Goal: Task Accomplishment & Management: Use online tool/utility

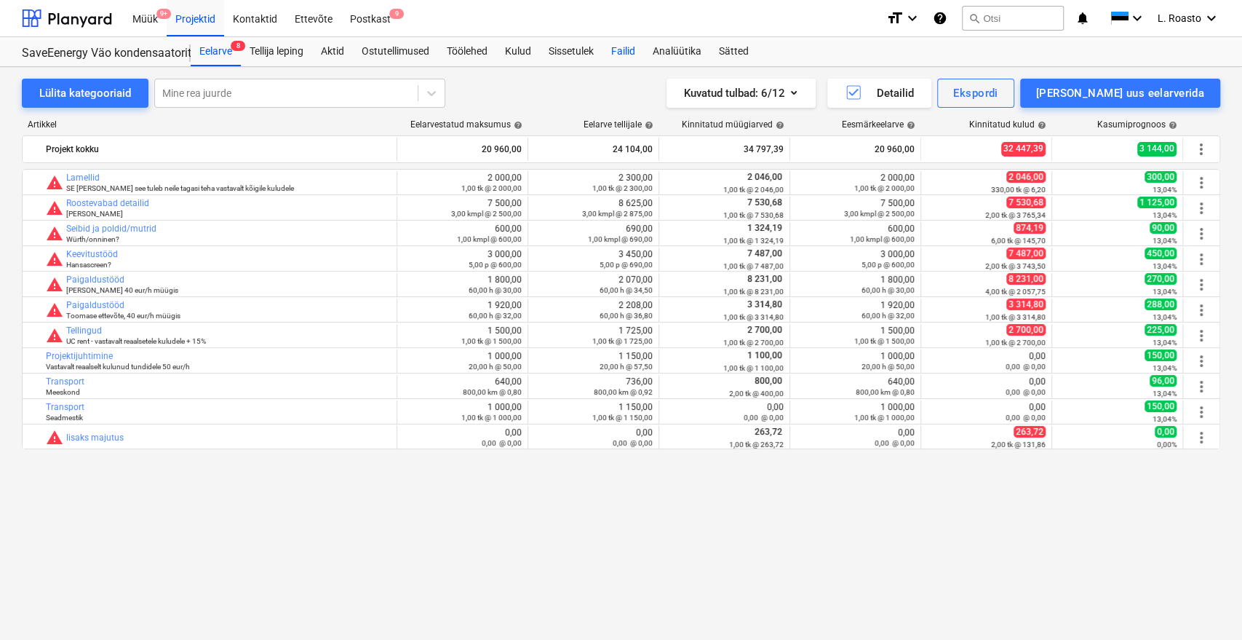
click at [616, 62] on div "Failid" at bounding box center [622, 51] width 41 height 29
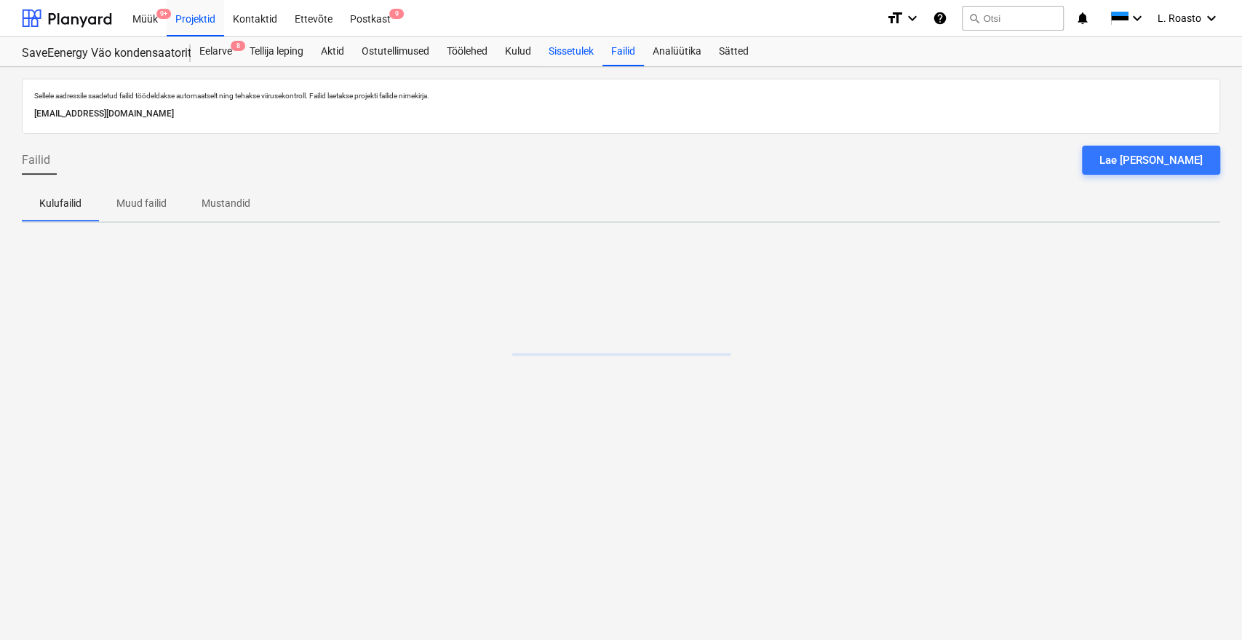
click at [571, 52] on div "Sissetulek" at bounding box center [571, 51] width 63 height 29
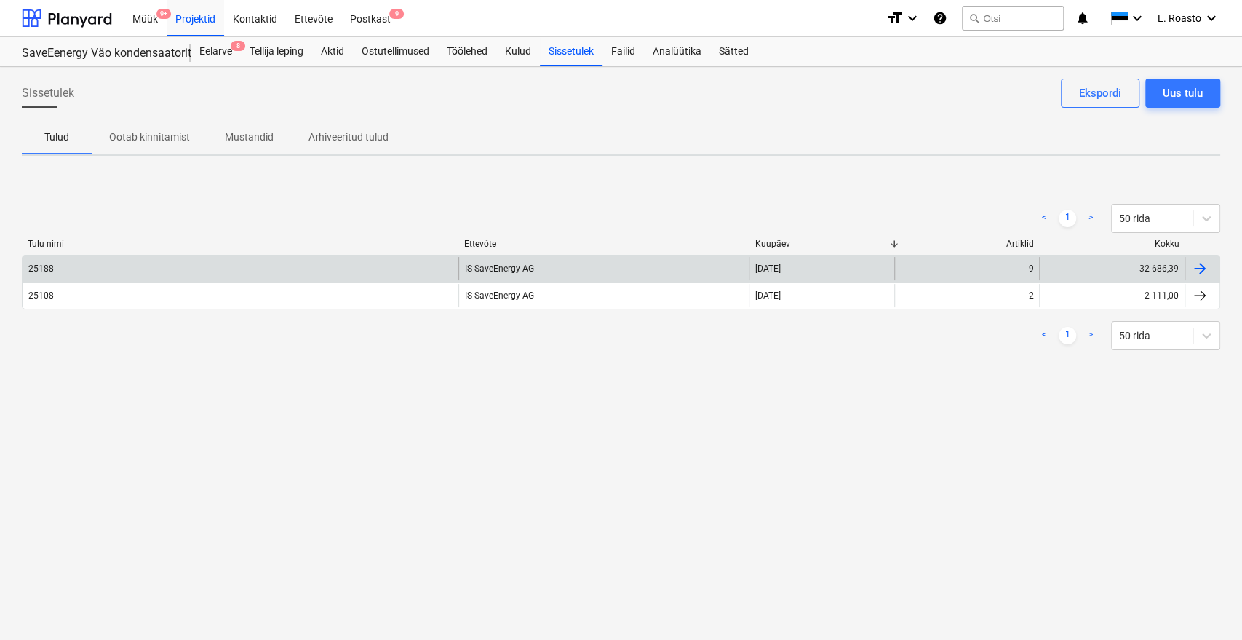
click at [1110, 260] on div "32 686,39" at bounding box center [1112, 268] width 146 height 23
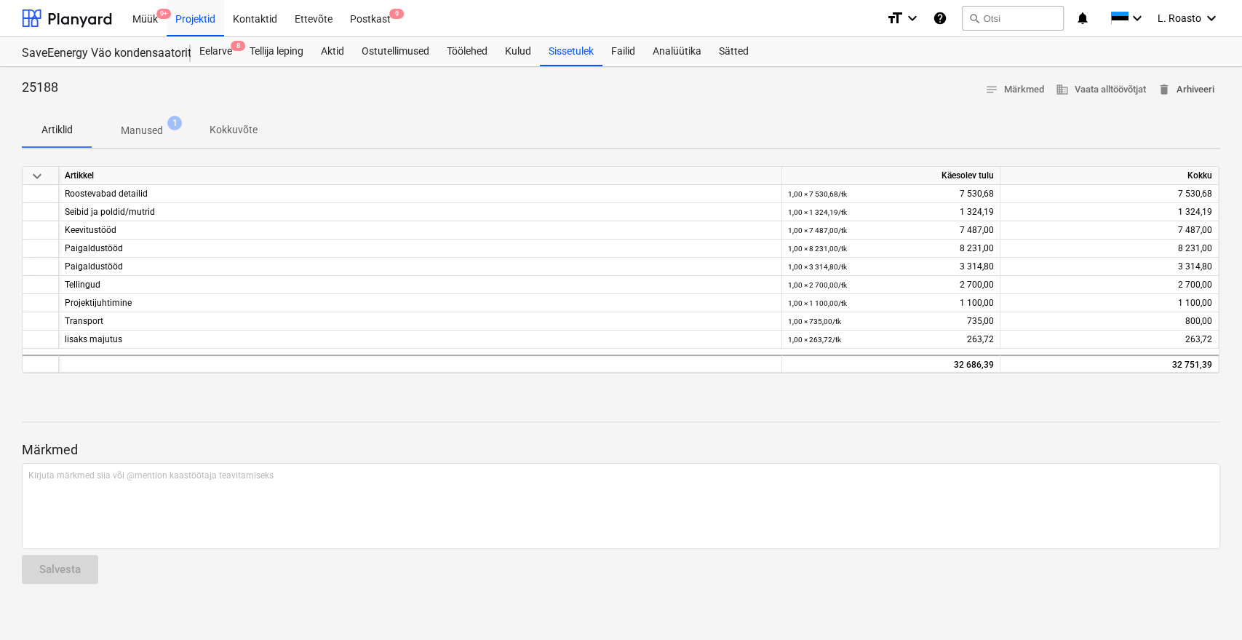
click at [1214, 87] on button "delete Arhiveeri" at bounding box center [1186, 90] width 68 height 23
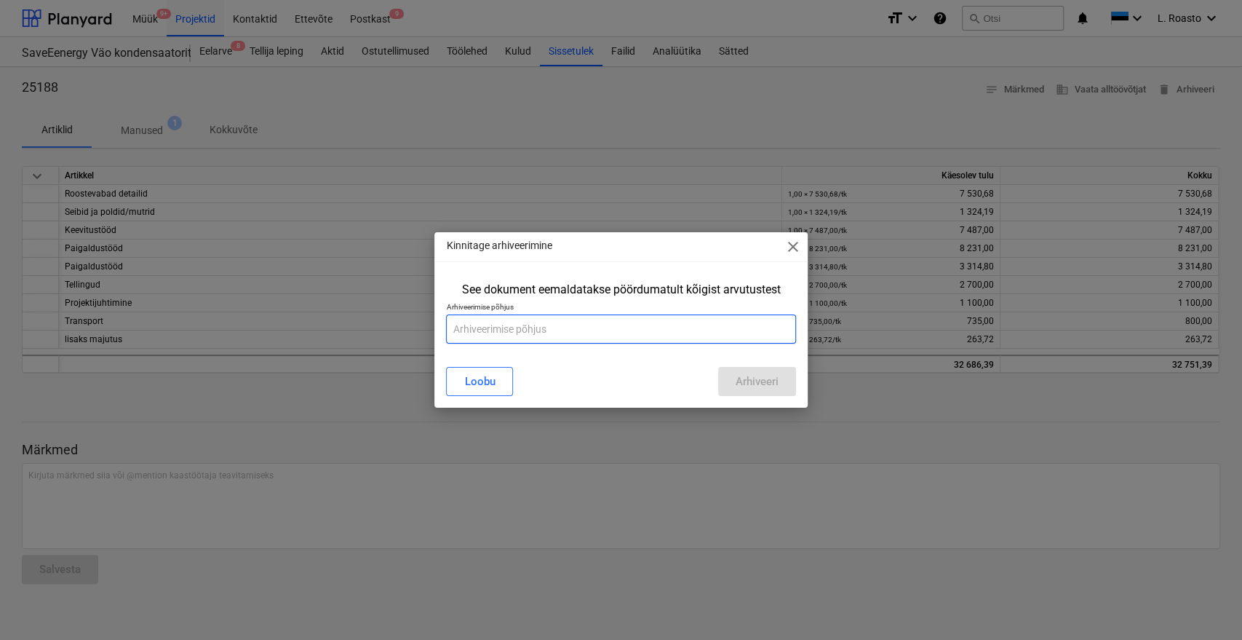
click at [512, 332] on input "text" at bounding box center [620, 328] width 349 height 29
type input "vale symma"
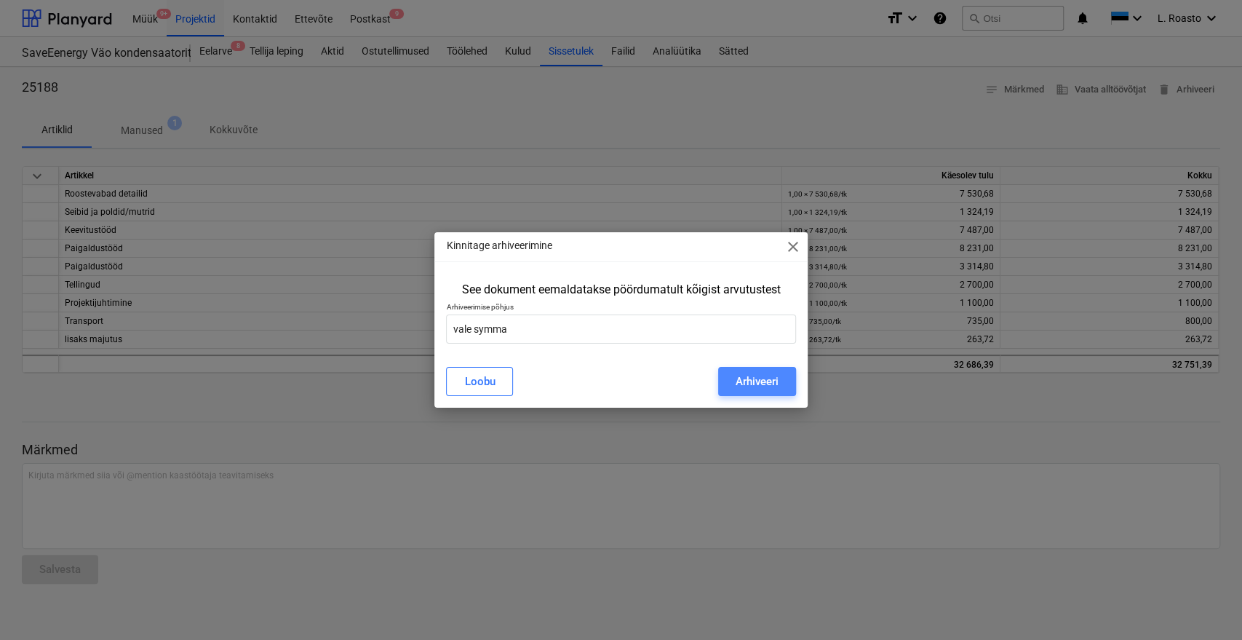
click at [757, 382] on div "Arhiveeri" at bounding box center [757, 381] width 43 height 19
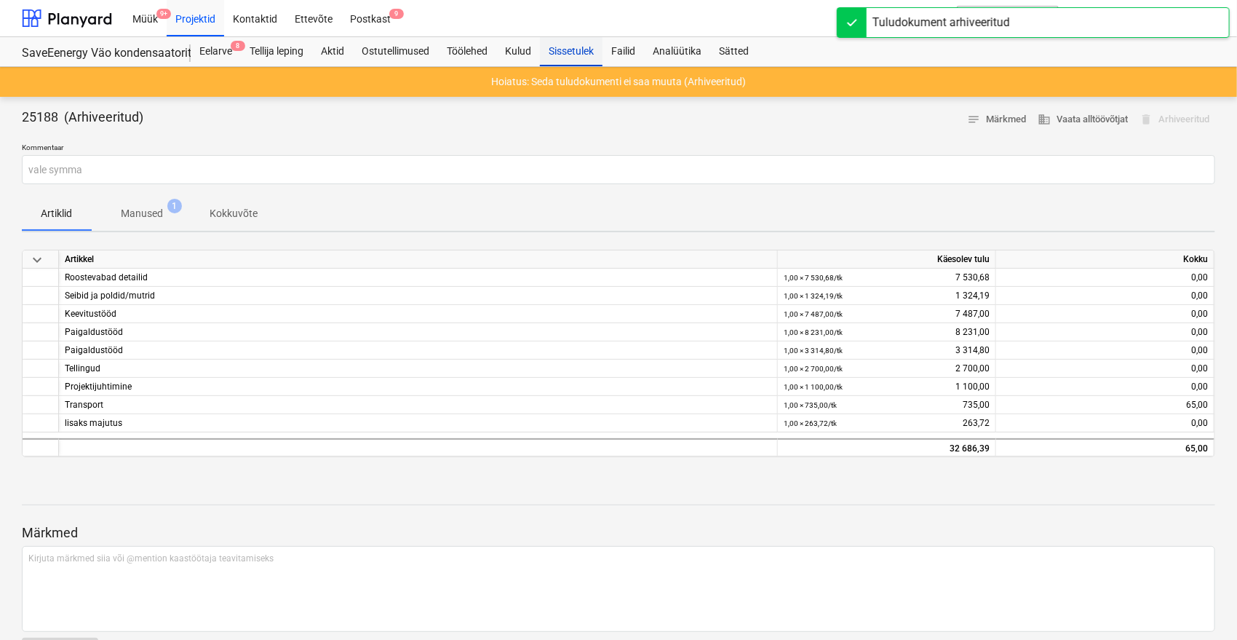
click at [589, 46] on div "Sissetulek" at bounding box center [571, 51] width 63 height 29
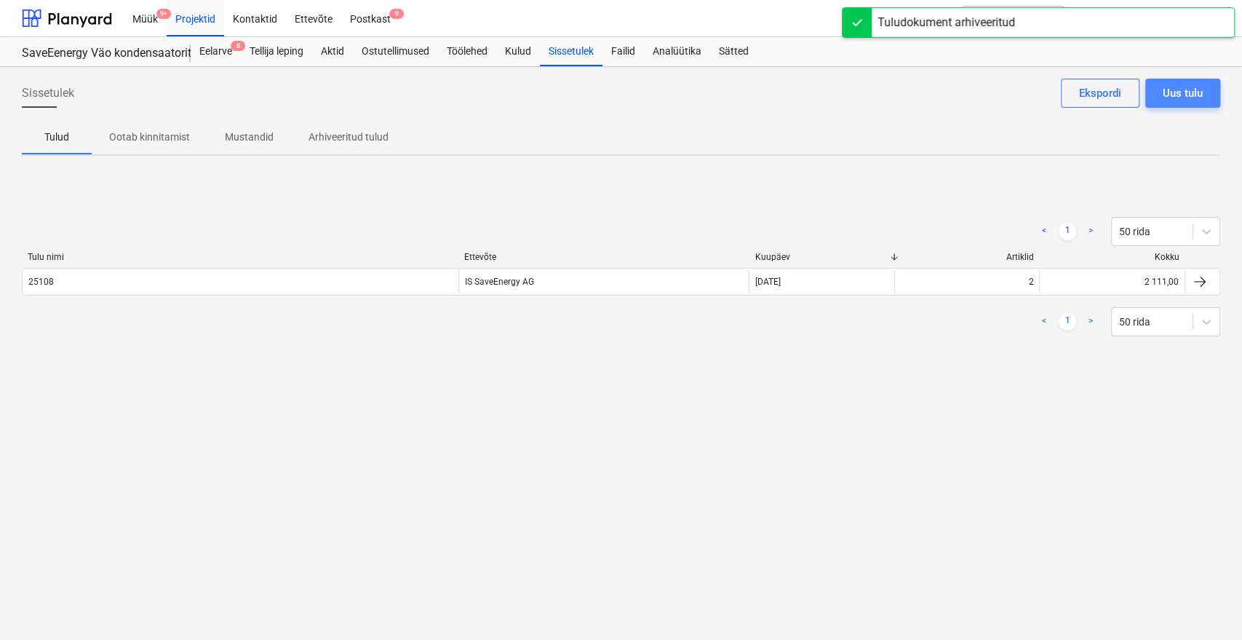
click at [1187, 100] on div "Uus tulu" at bounding box center [1183, 93] width 40 height 19
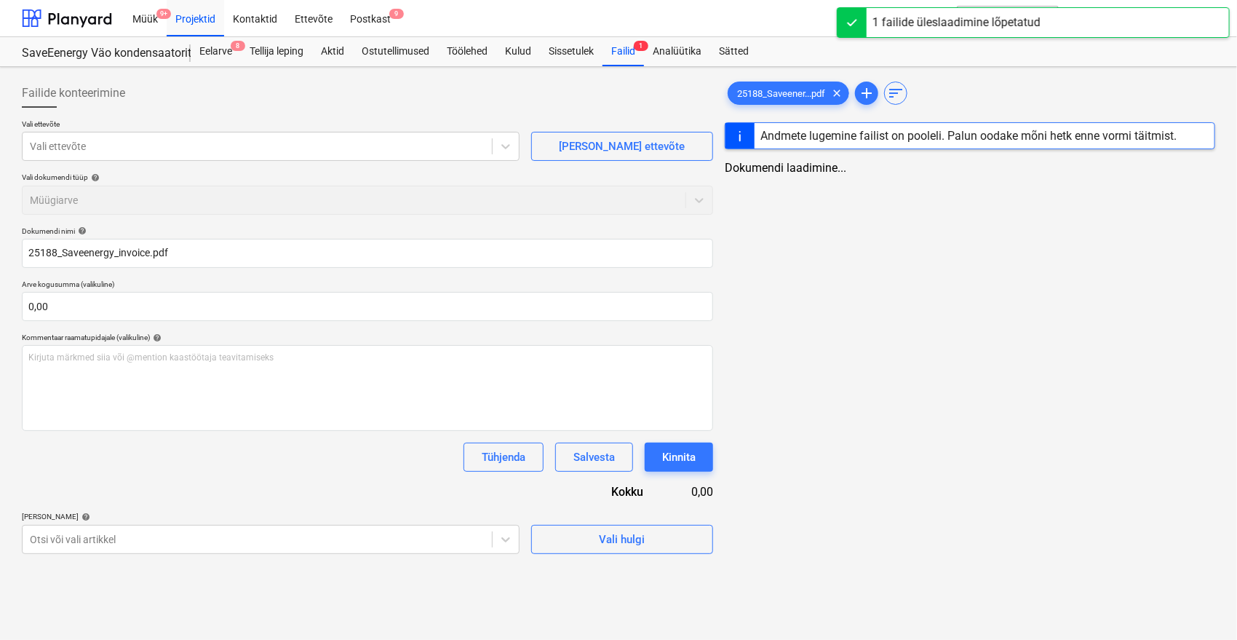
type input "25188_Saveenergy_invoice.pdf"
click at [218, 143] on div at bounding box center [257, 146] width 455 height 15
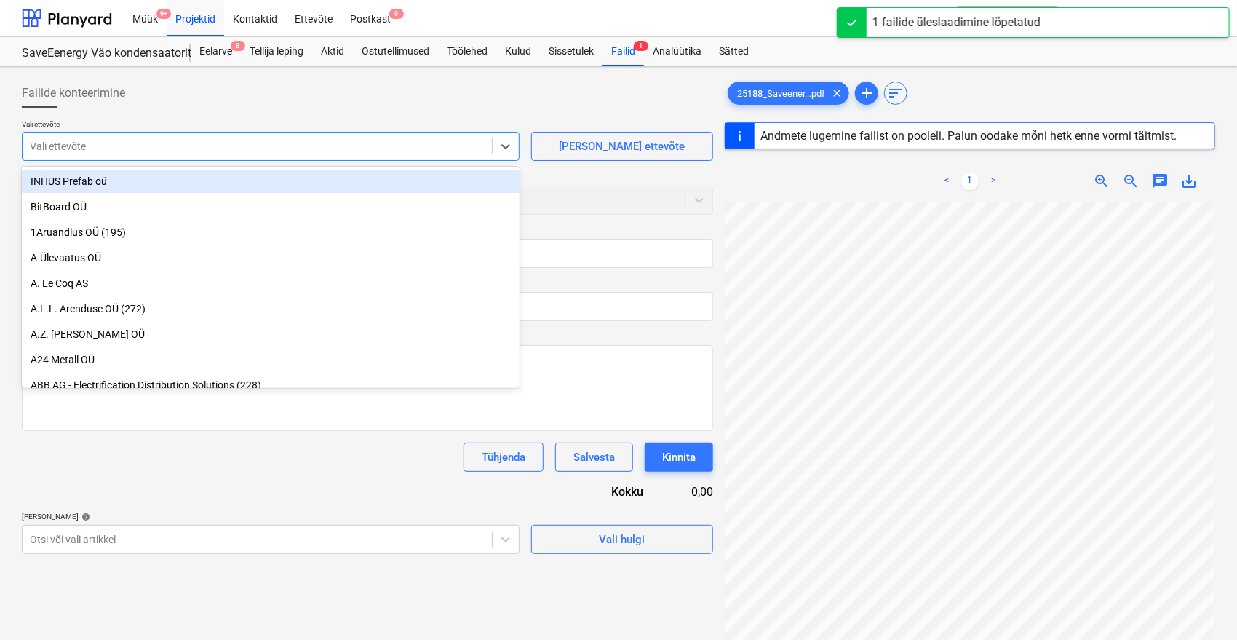
click at [188, 152] on div at bounding box center [257, 146] width 455 height 15
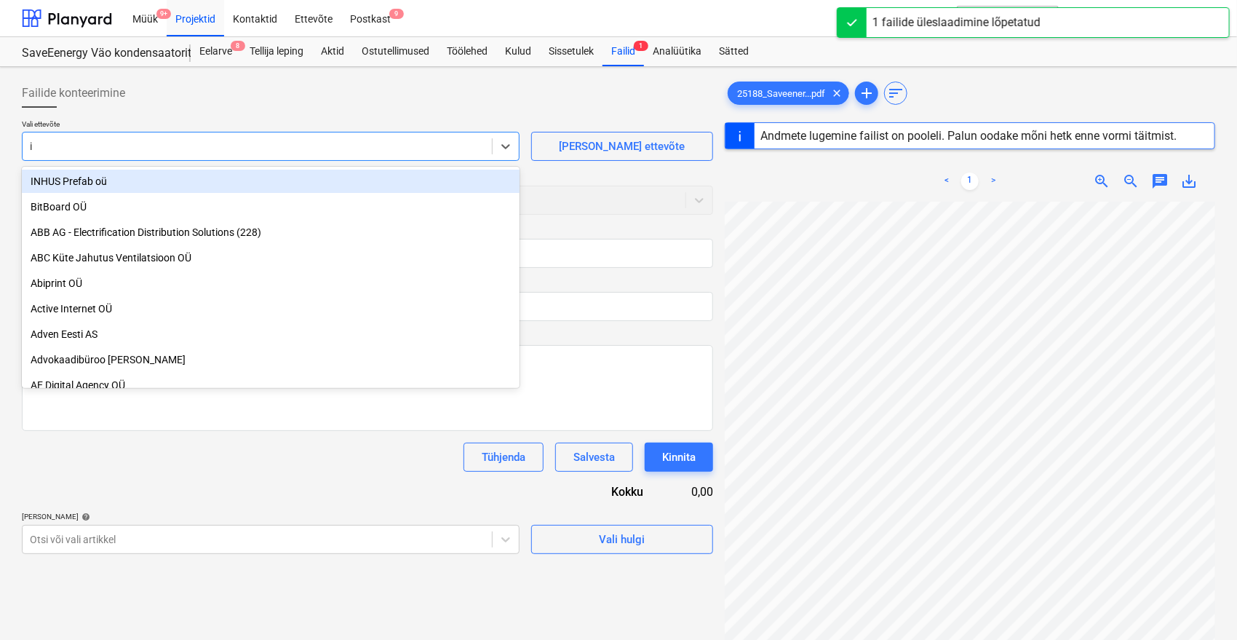
type input "is"
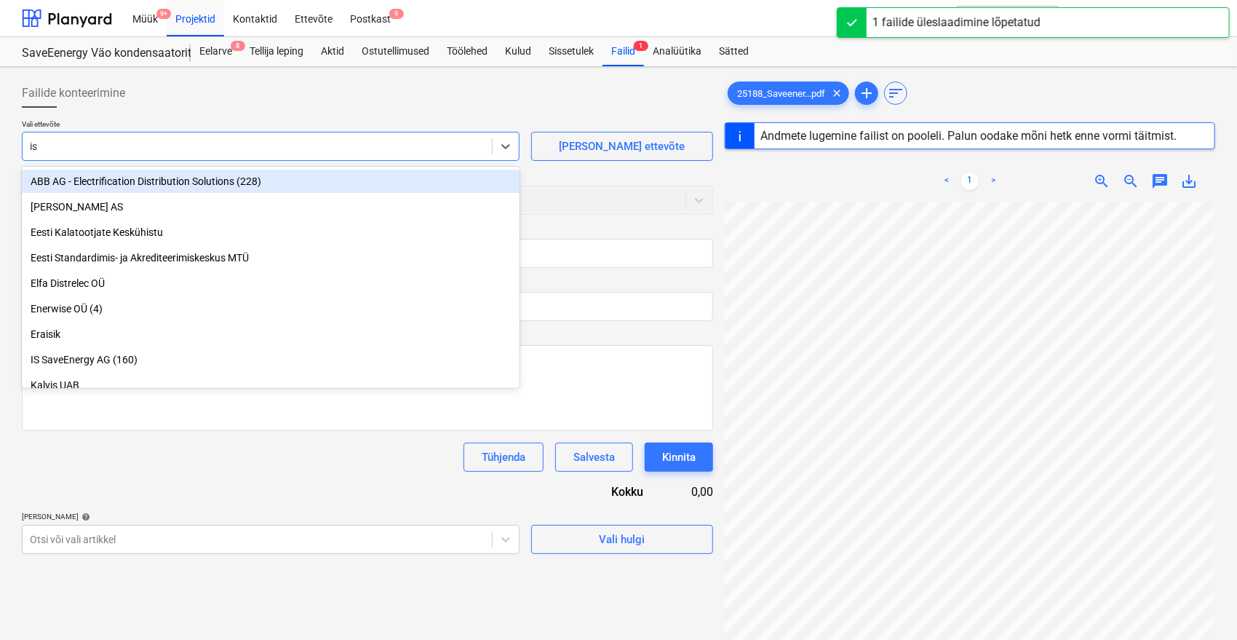
type input "25188"
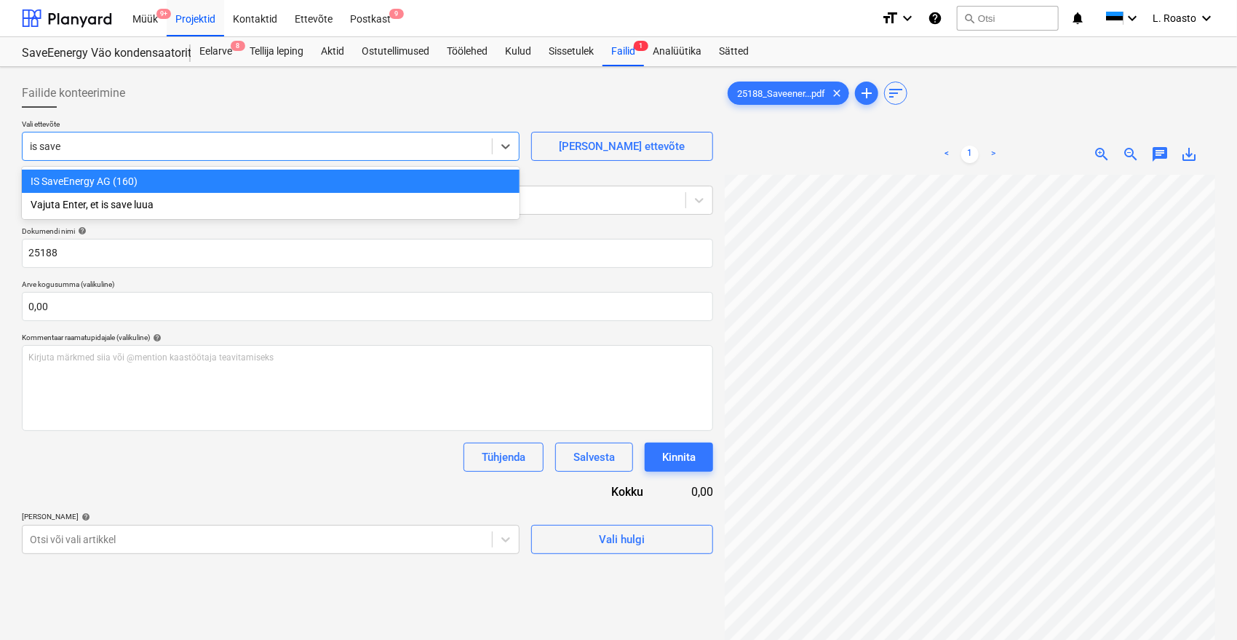
type input "is savee"
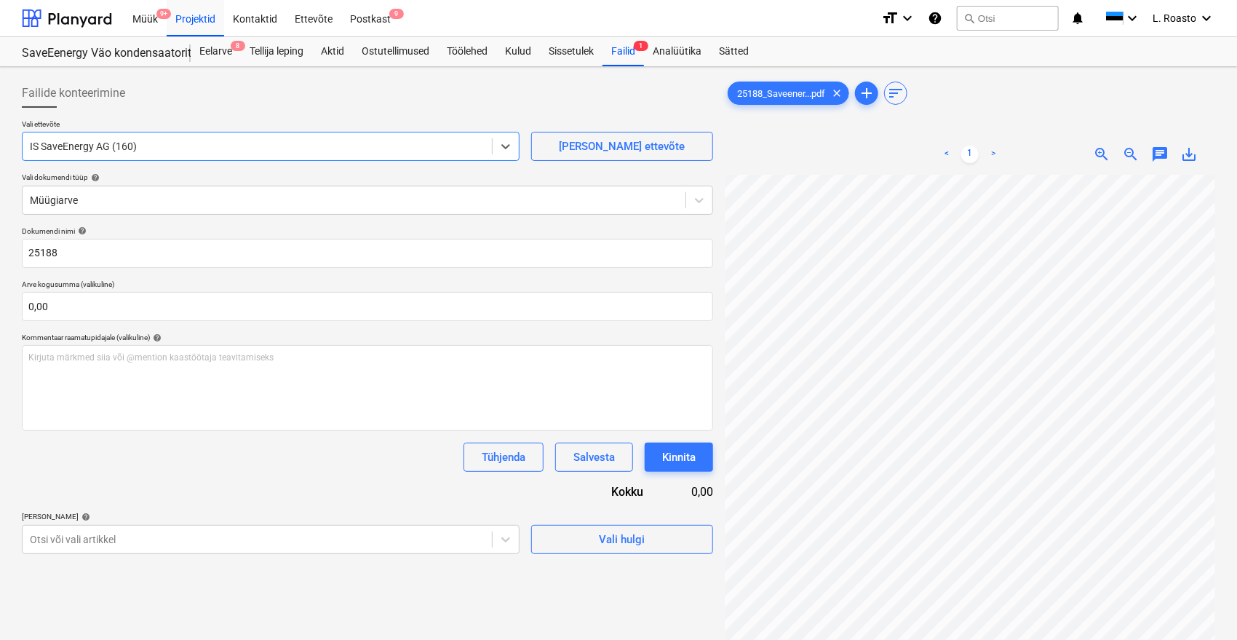
scroll to position [146, 0]
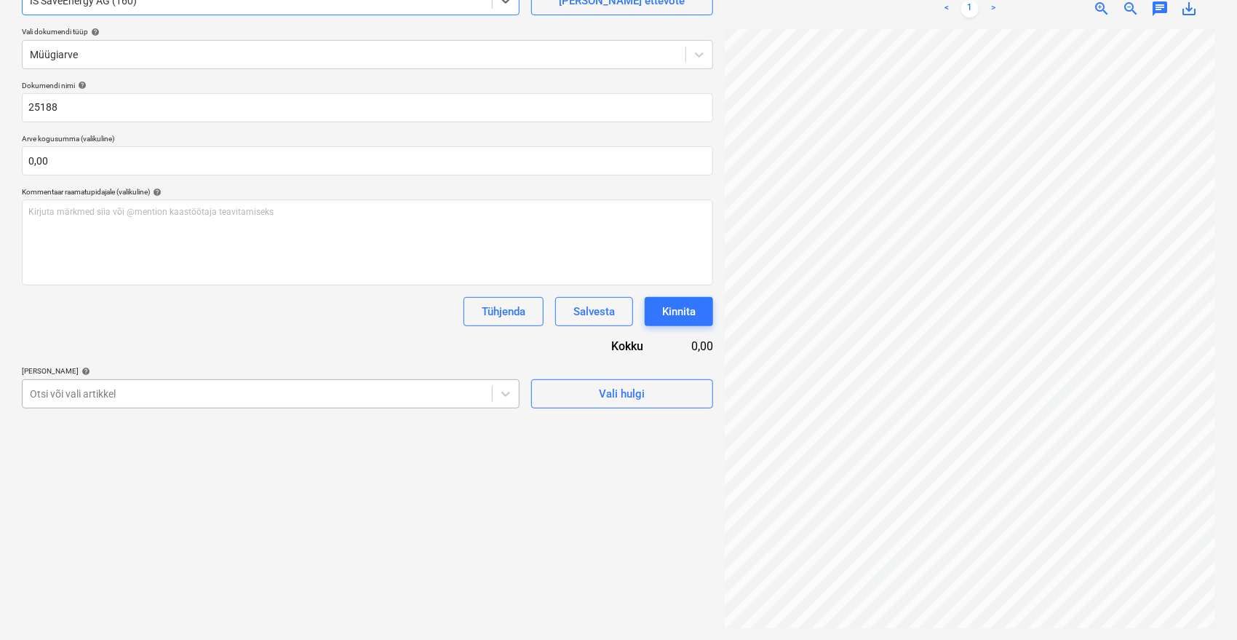
click at [146, 394] on div at bounding box center [257, 393] width 455 height 15
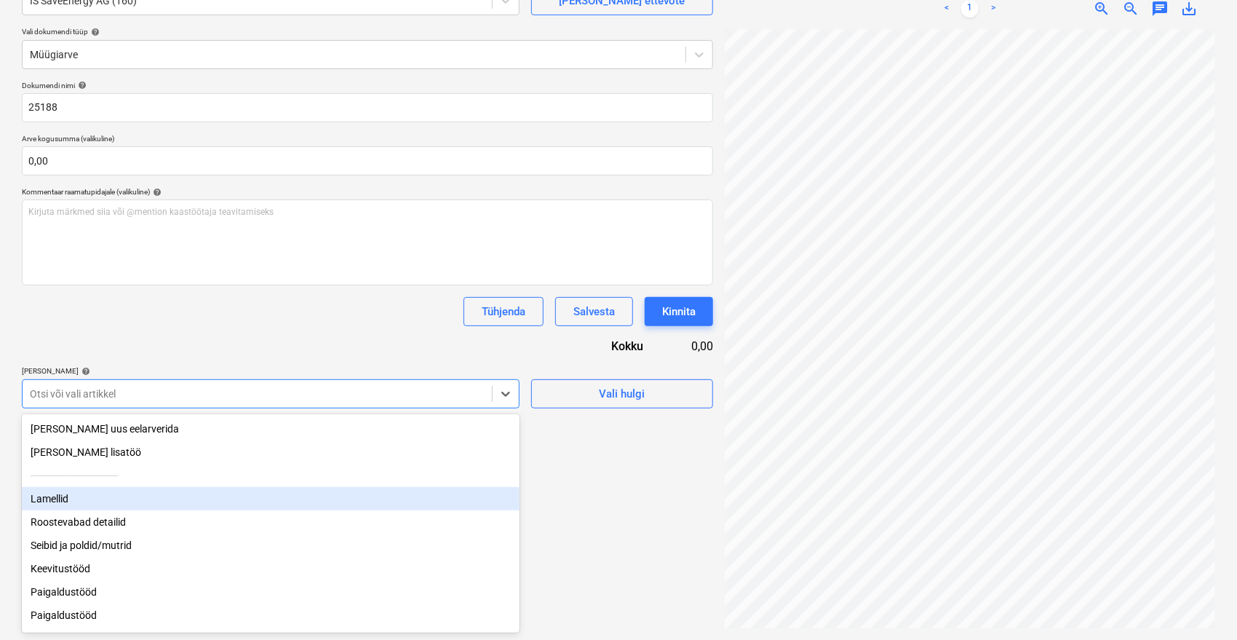
click at [76, 493] on div "Lamellid" at bounding box center [271, 498] width 498 height 23
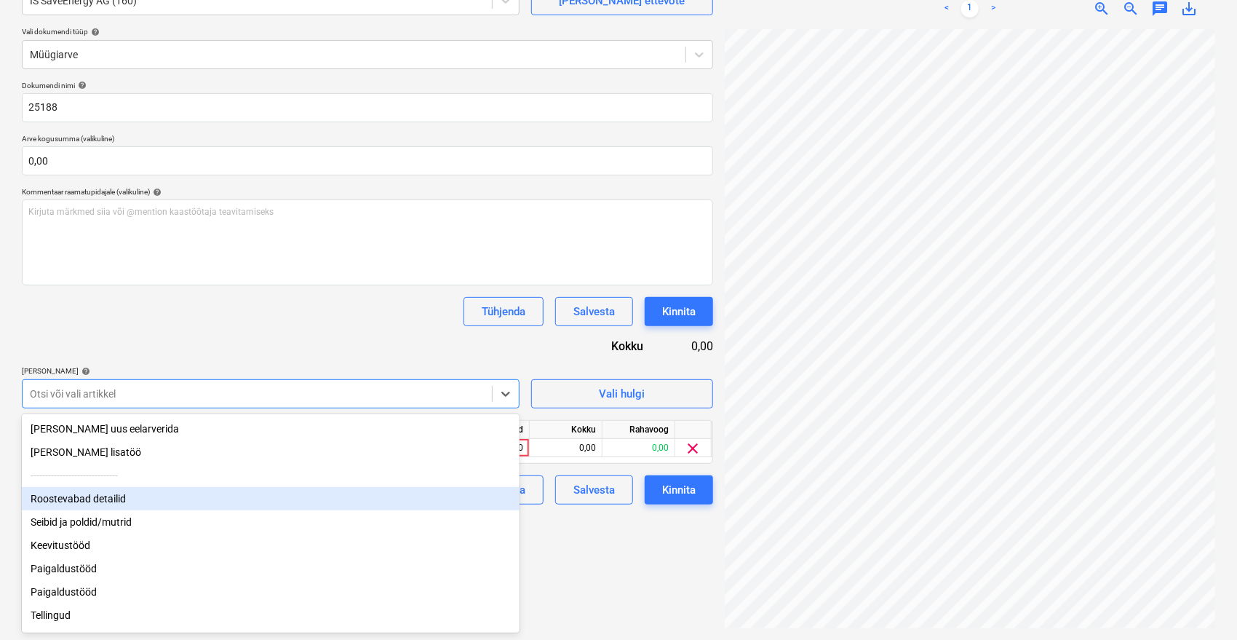
click at [82, 494] on div "Roostevabad detailid" at bounding box center [271, 498] width 498 height 23
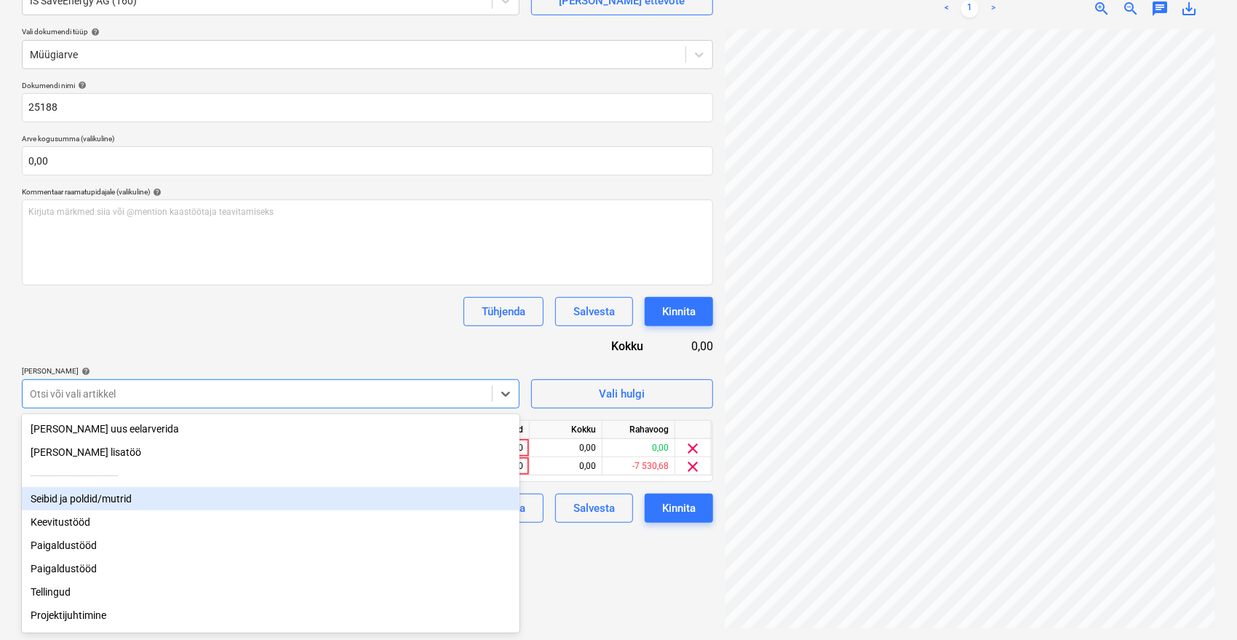
click at [81, 498] on div "Seibid ja poldid/mutrid" at bounding box center [271, 498] width 498 height 23
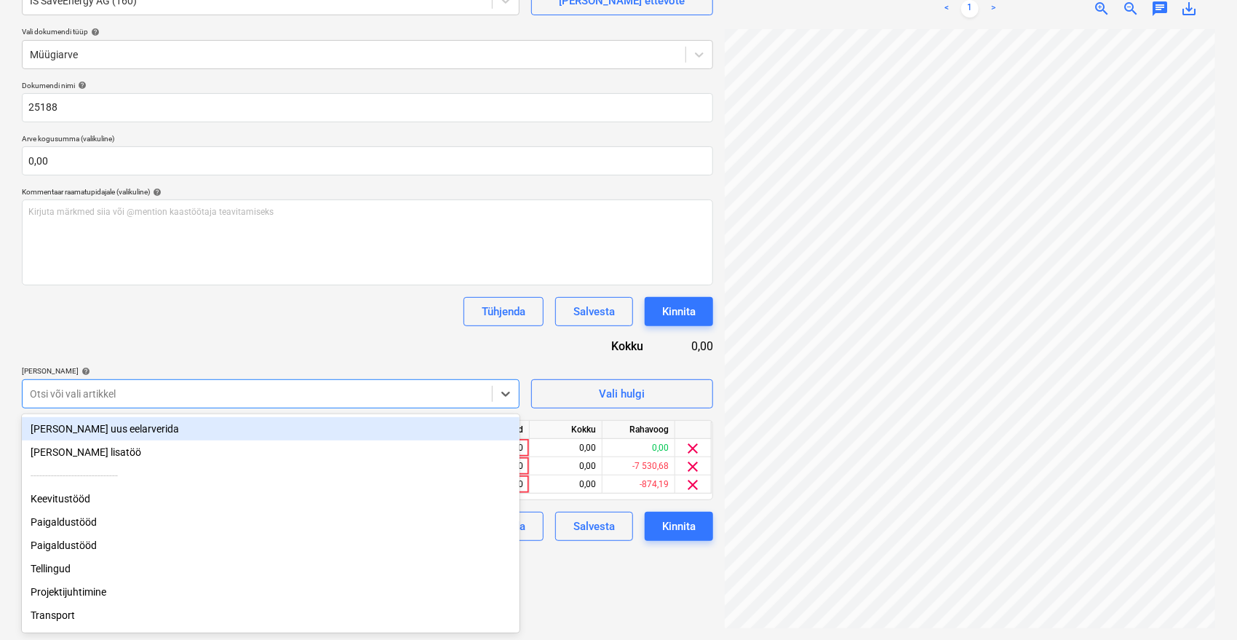
click at [81, 498] on div "Keevitustööd" at bounding box center [271, 498] width 498 height 23
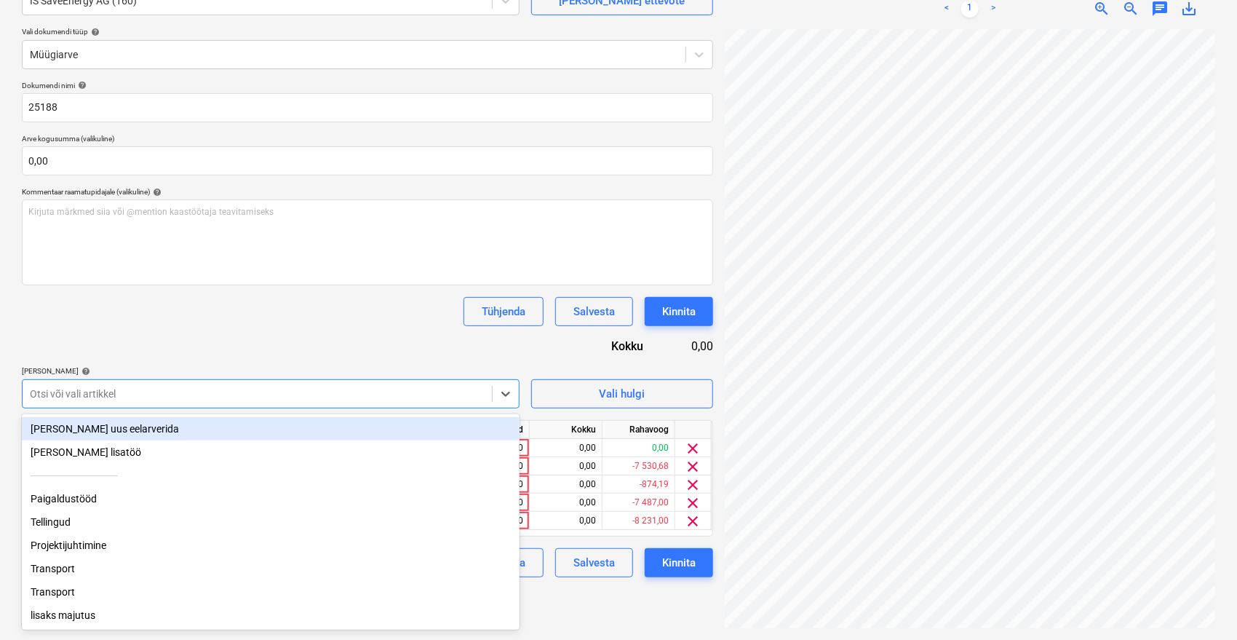
click at [81, 498] on div "Paigaldustööd" at bounding box center [271, 498] width 498 height 23
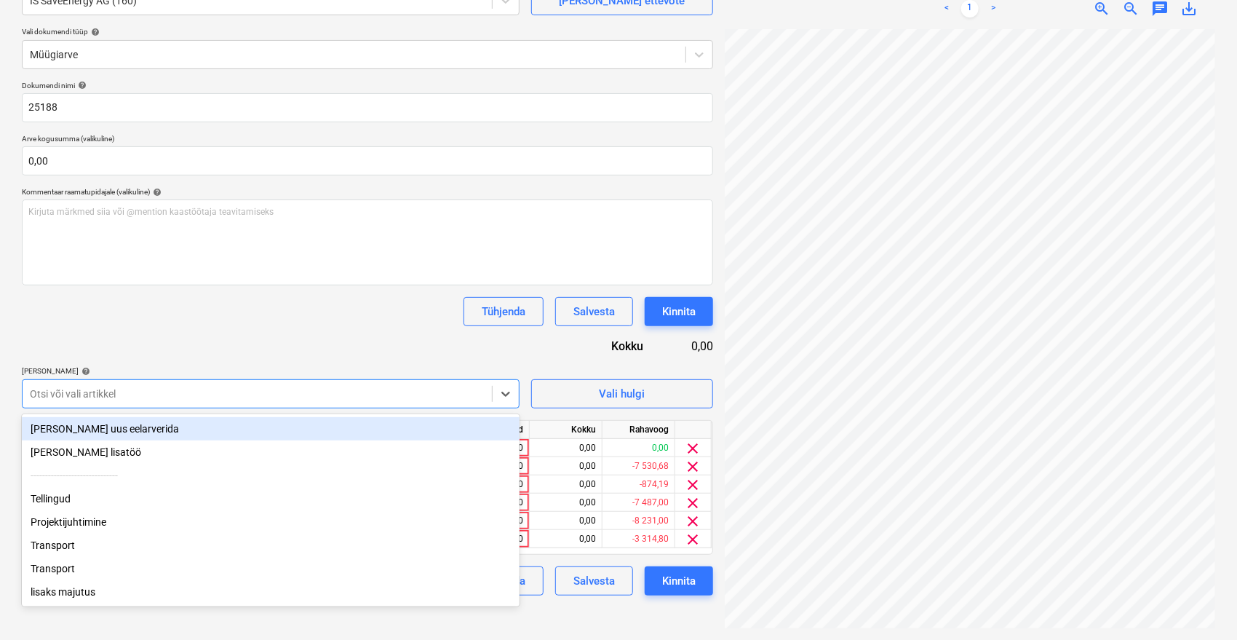
click at [81, 498] on div "Tellingud" at bounding box center [271, 498] width 498 height 23
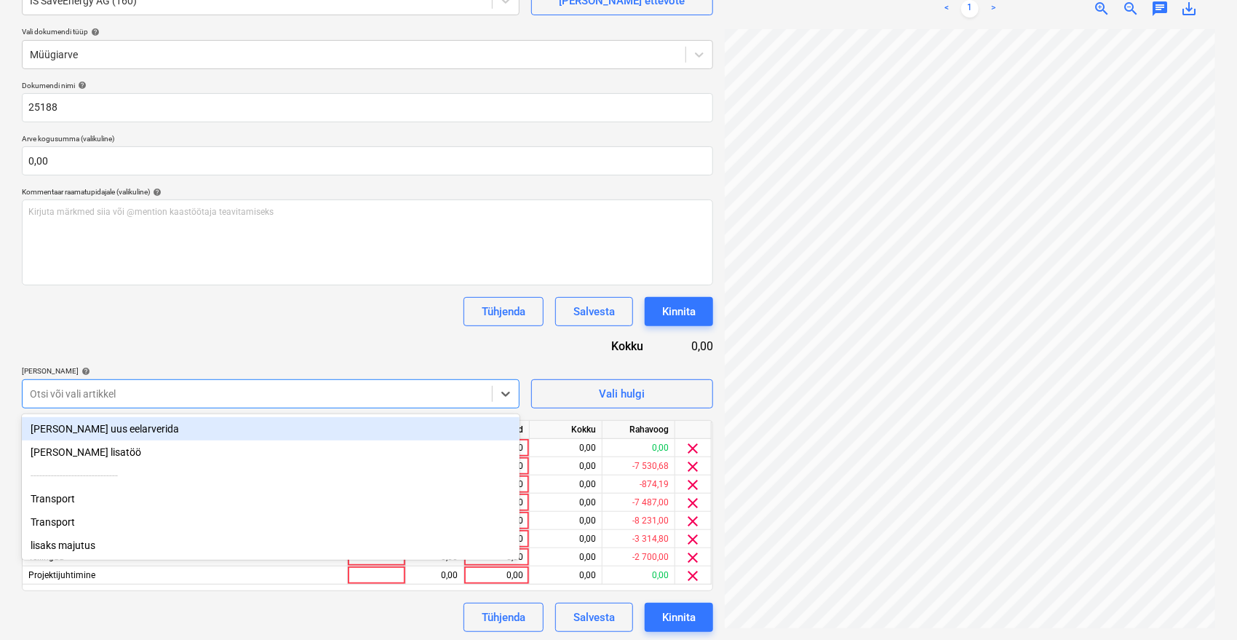
click at [81, 498] on div "Transport" at bounding box center [271, 498] width 498 height 23
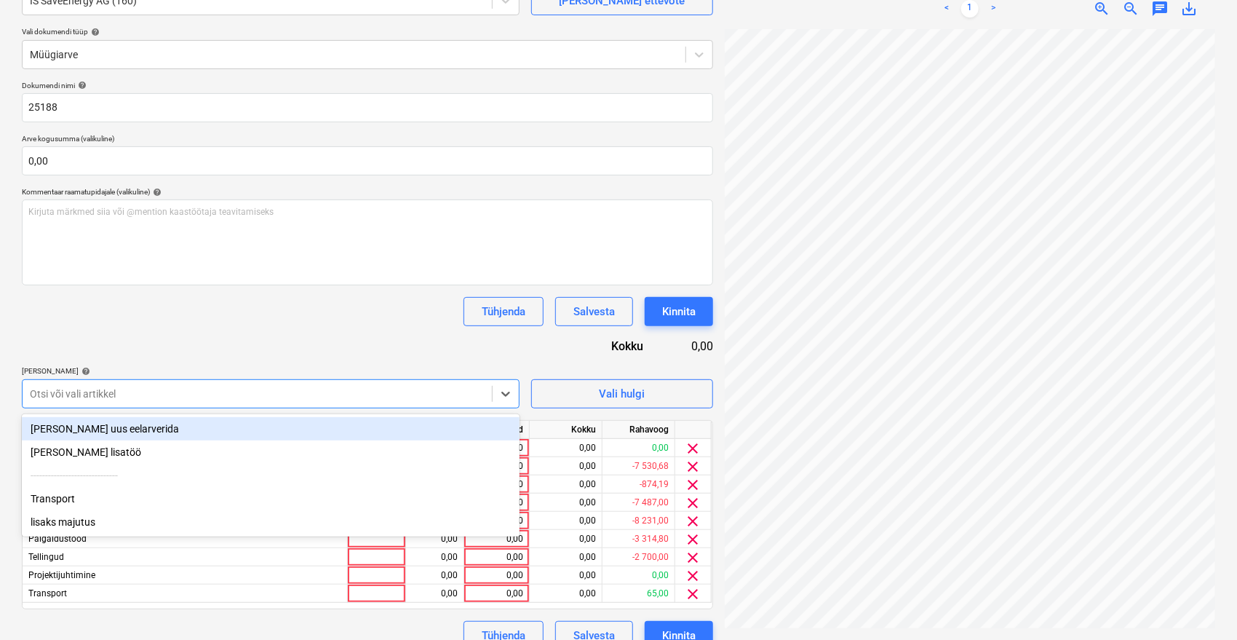
click at [81, 498] on div "Transport" at bounding box center [271, 498] width 498 height 23
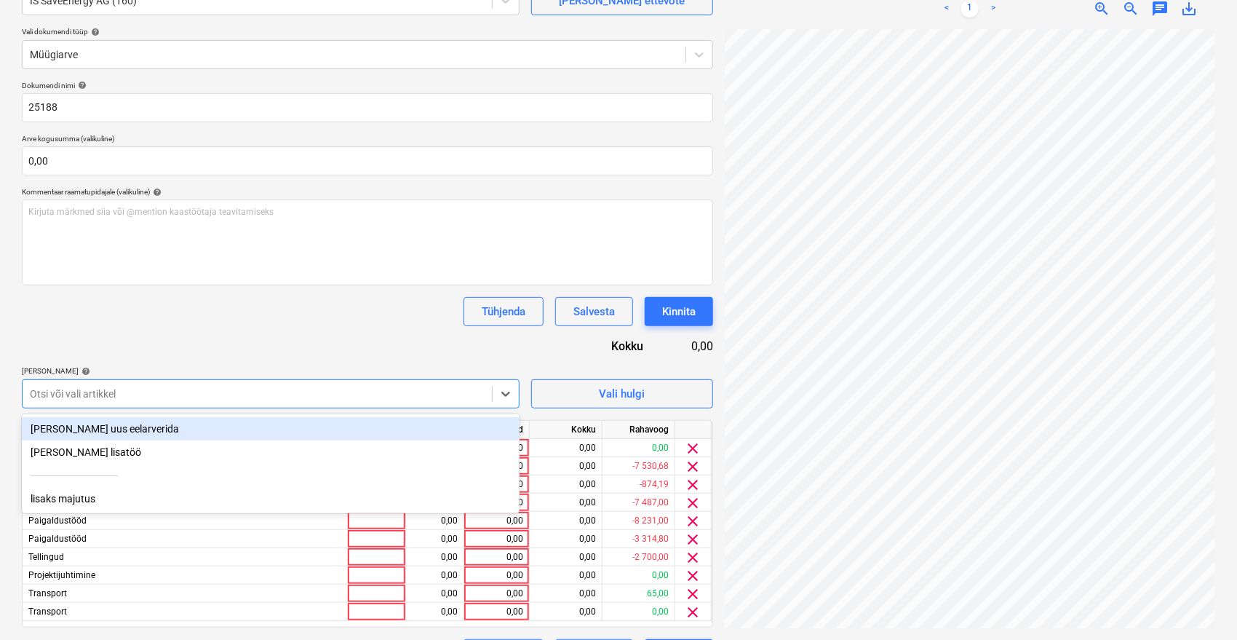
click at [81, 498] on div "lisaks majutus" at bounding box center [271, 498] width 498 height 23
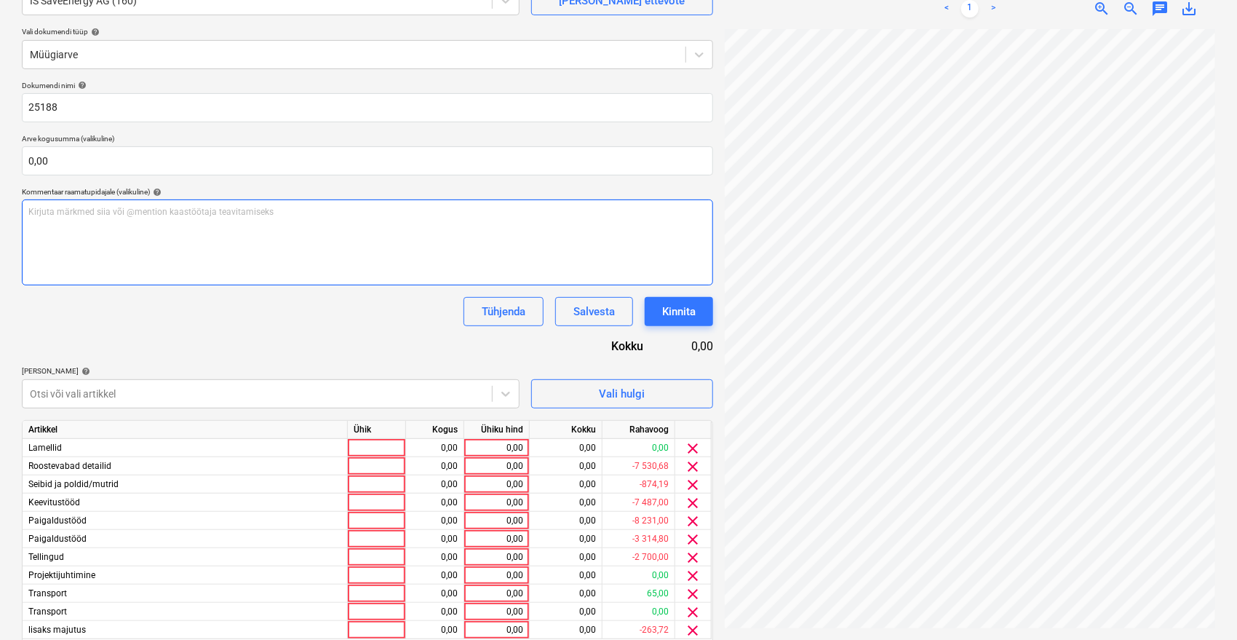
click at [318, 279] on div "Kirjuta märkmed siia või @mention kaastöötaja teavitamiseks ﻿" at bounding box center [367, 242] width 691 height 86
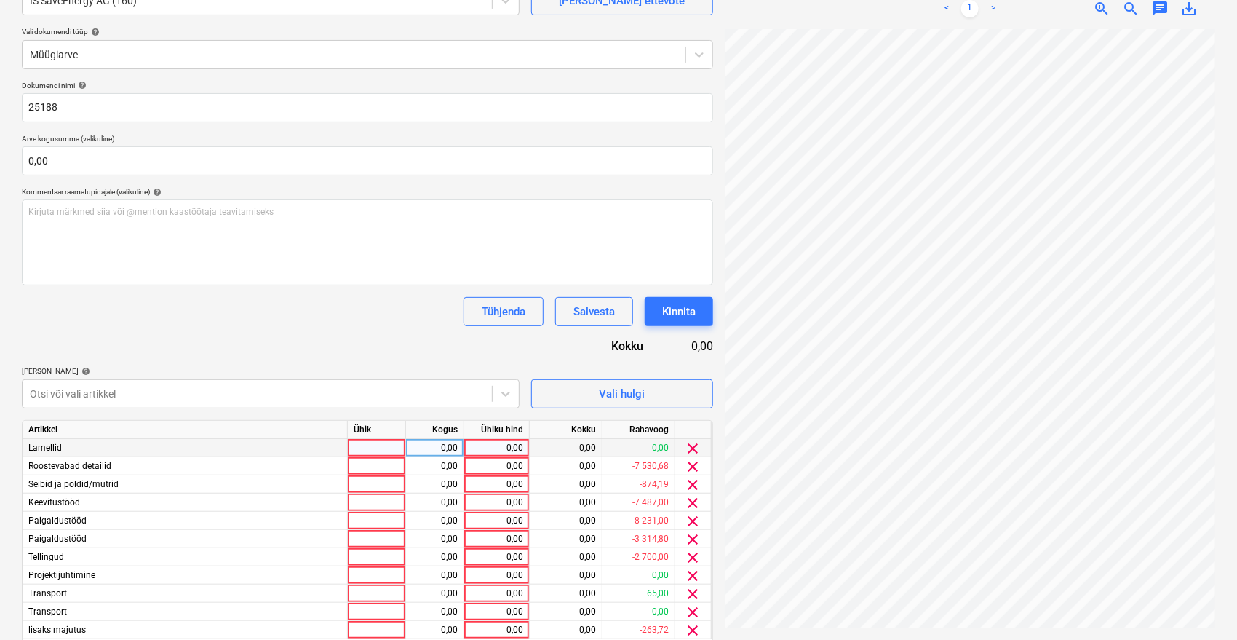
click at [694, 452] on span "clear" at bounding box center [693, 447] width 17 height 17
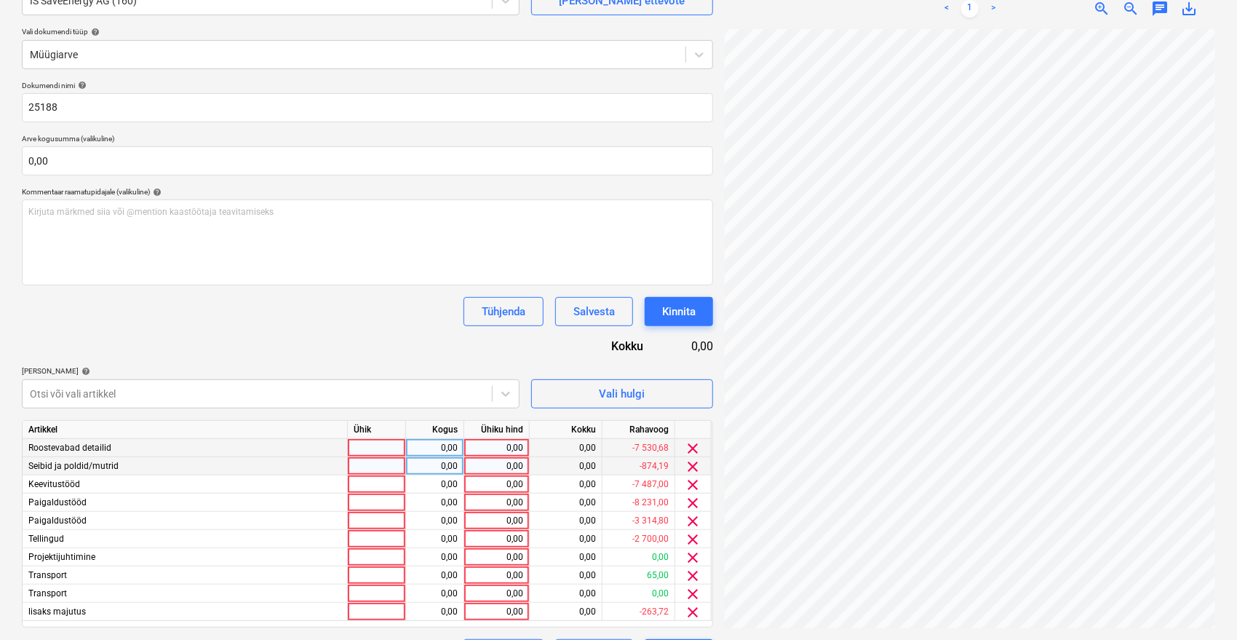
scroll to position [103, 58]
click at [502, 610] on div "0,00" at bounding box center [496, 611] width 53 height 18
type input "263,72"
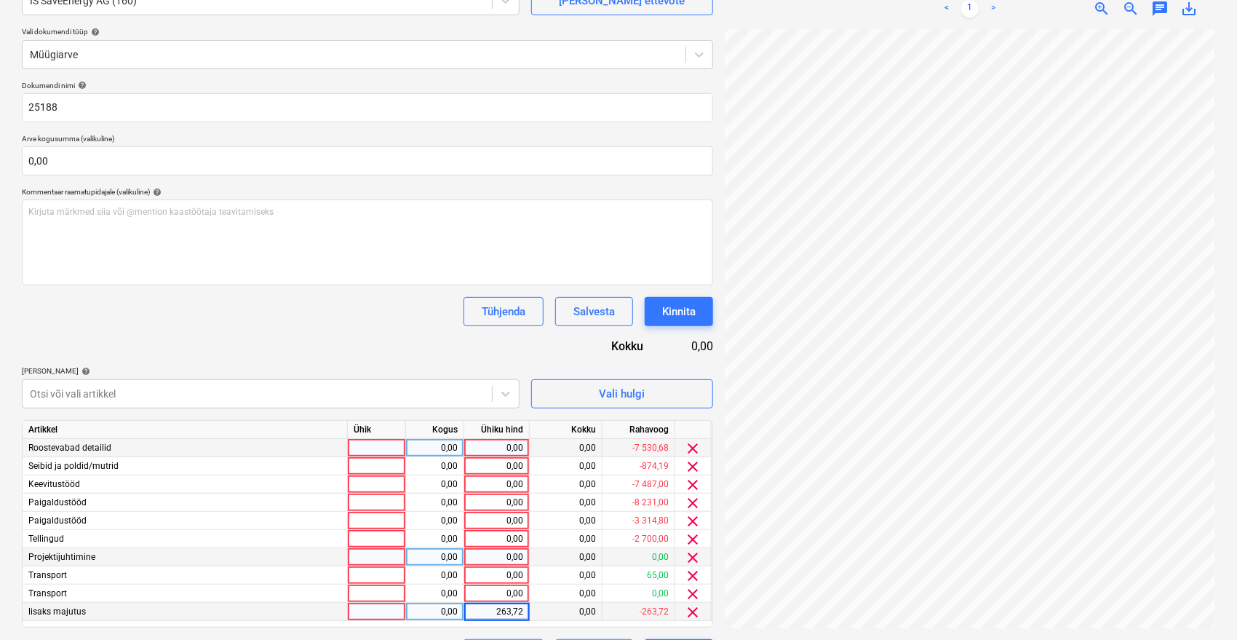
click at [489, 557] on div "0,00" at bounding box center [496, 557] width 53 height 18
type input "1100"
click at [361, 339] on div "Dokumendi nimi help 25188 Arve kogusumma (valikuline) 0,00 Kommentaar raamatupi…" at bounding box center [367, 374] width 691 height 587
click at [330, 325] on div "Tühjenda Salvesta Kinnita" at bounding box center [367, 311] width 691 height 29
click at [489, 441] on div "0,00" at bounding box center [496, 448] width 53 height 18
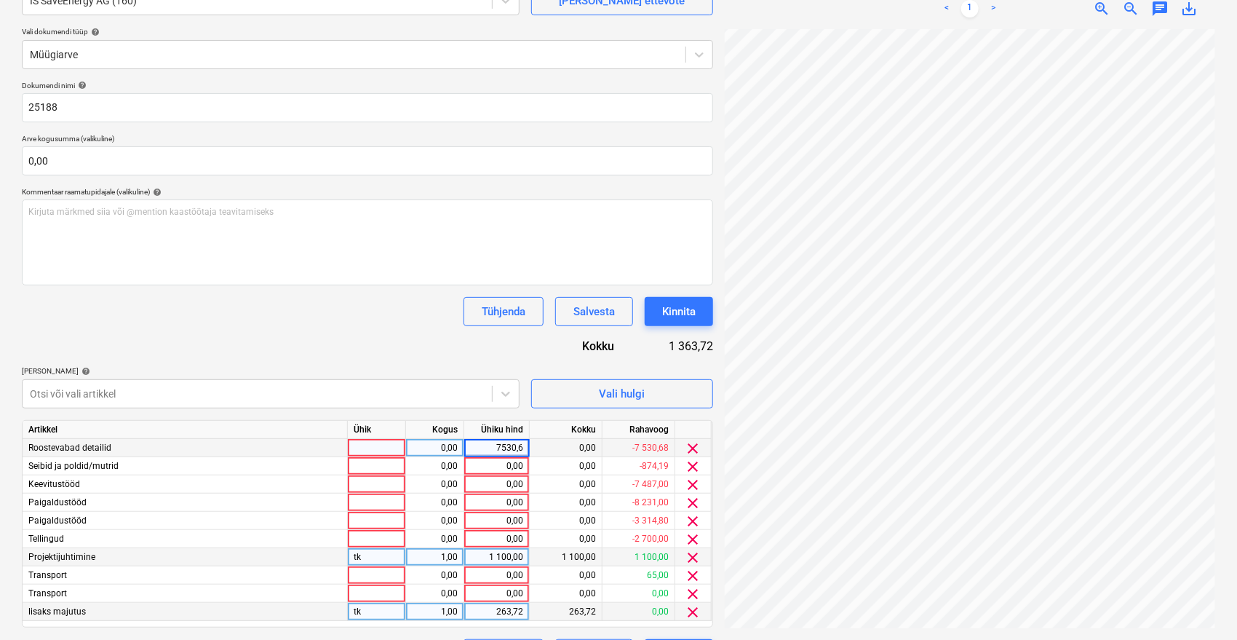
type input "7530,68"
type input "874,19"
type input "7487"
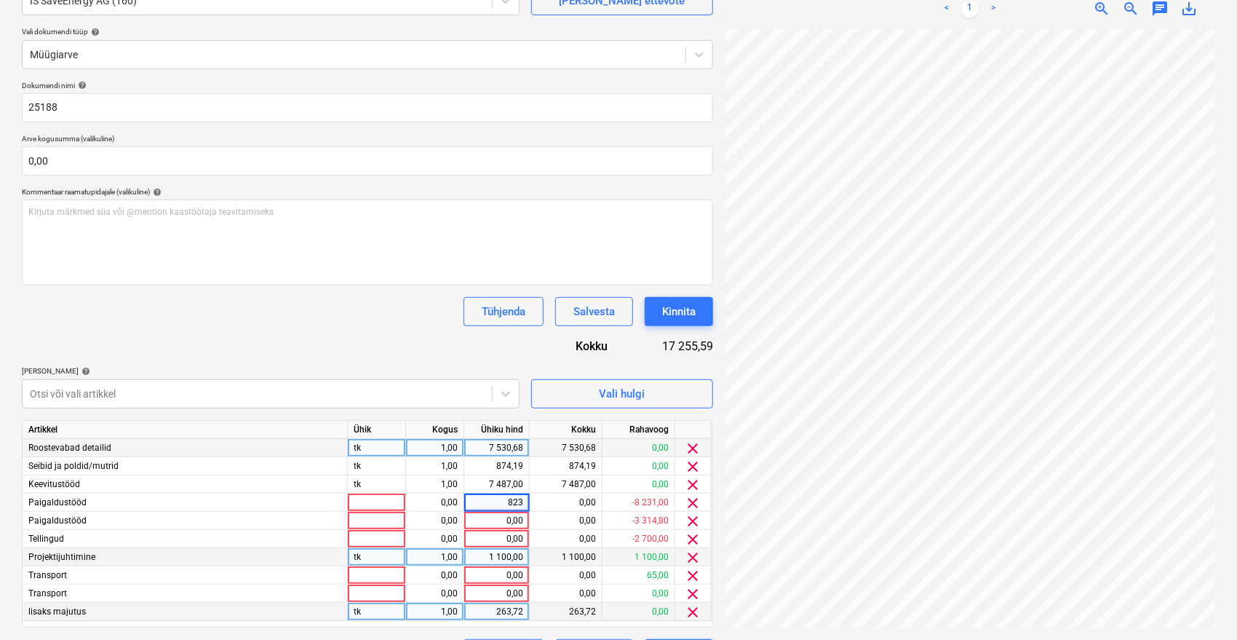
type input "8231"
type input "3314,80"
type input "2700"
click at [384, 334] on div "Dokumendi nimi help 25188 Arve kogusumma (valikuline) 0,00 Kommentaar raamatupi…" at bounding box center [367, 374] width 691 height 587
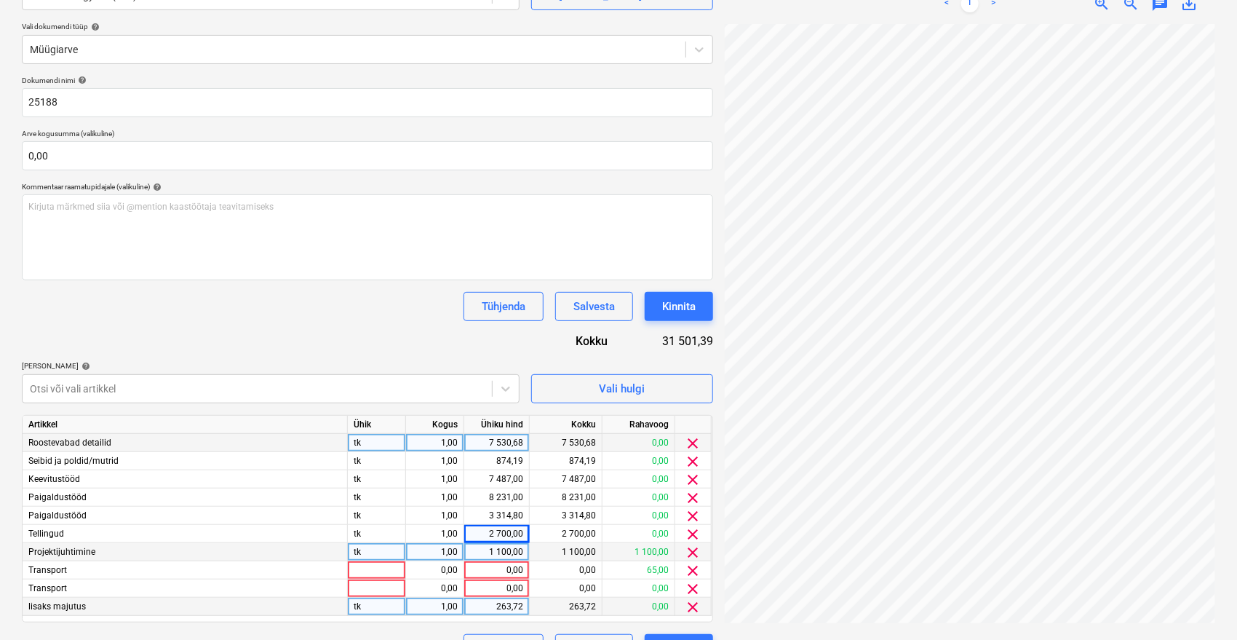
scroll to position [186, 0]
